Goal: Transaction & Acquisition: Purchase product/service

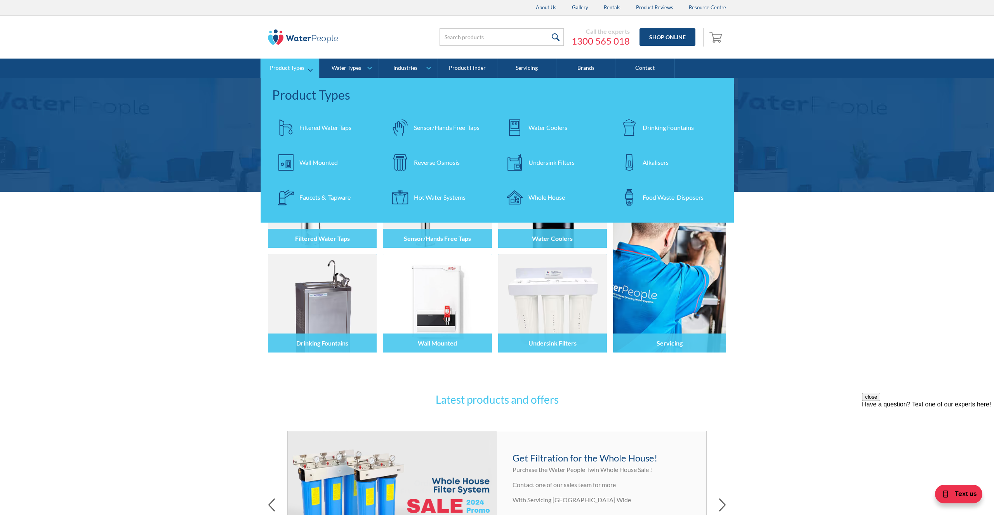
click at [333, 129] on div "Filtered Water Taps" at bounding box center [325, 127] width 52 height 9
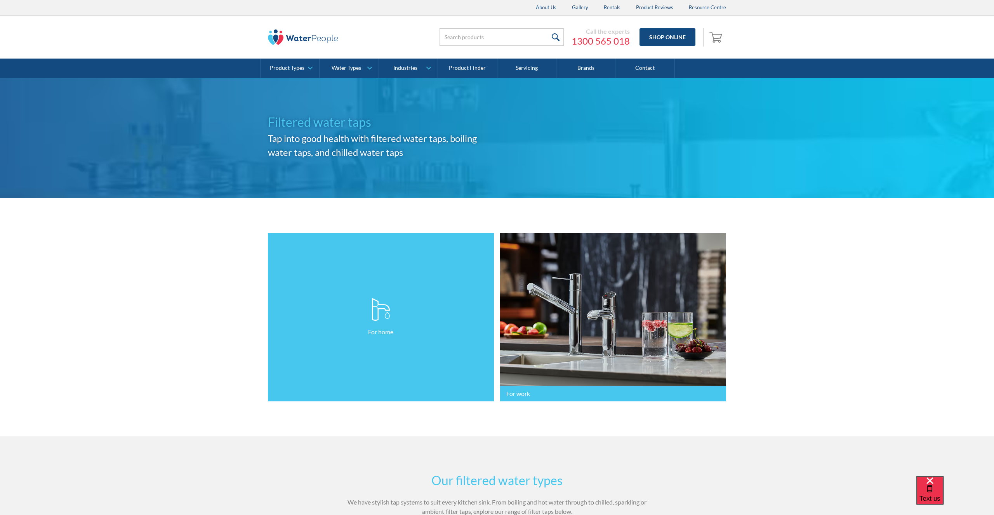
click at [431, 281] on link "For home" at bounding box center [381, 317] width 226 height 169
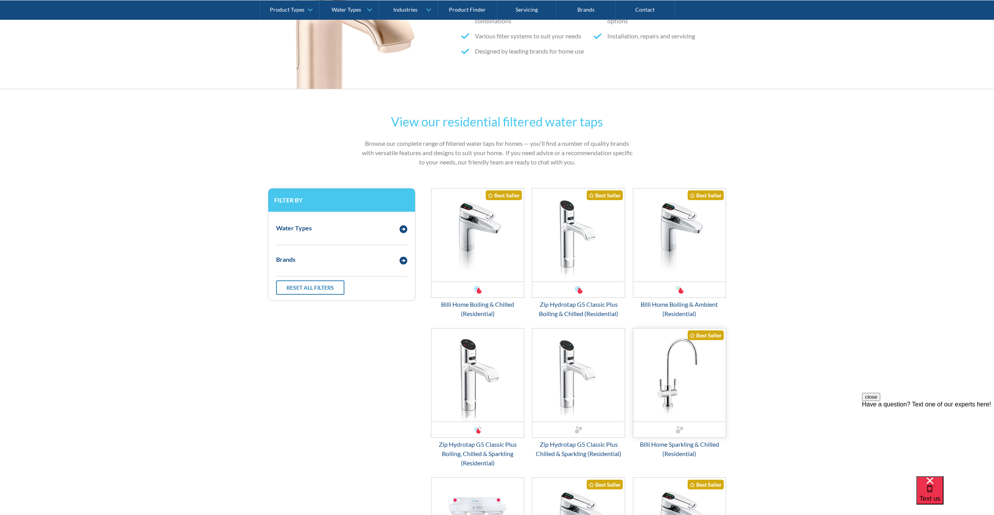
scroll to position [383, 0]
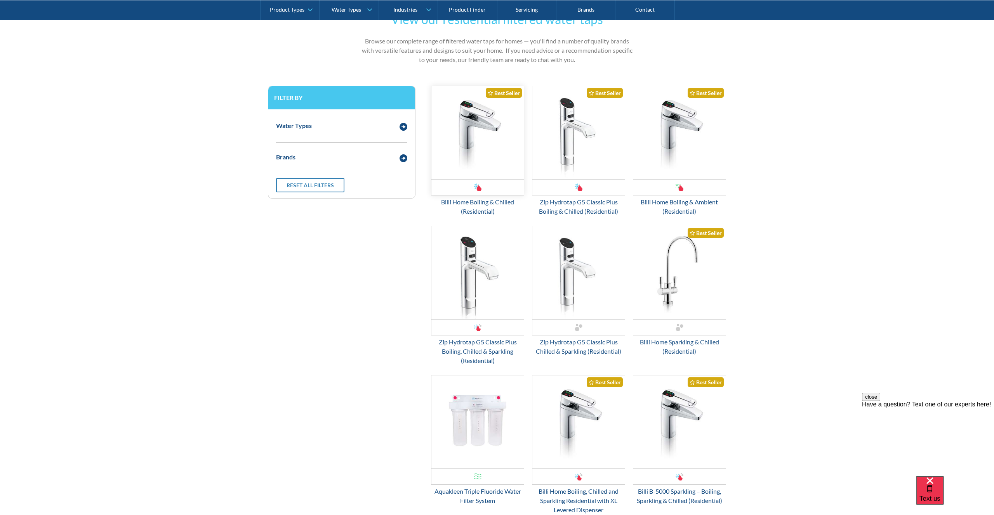
click at [486, 167] on img "Email Form 3" at bounding box center [477, 132] width 92 height 93
